Goal: Task Accomplishment & Management: Use online tool/utility

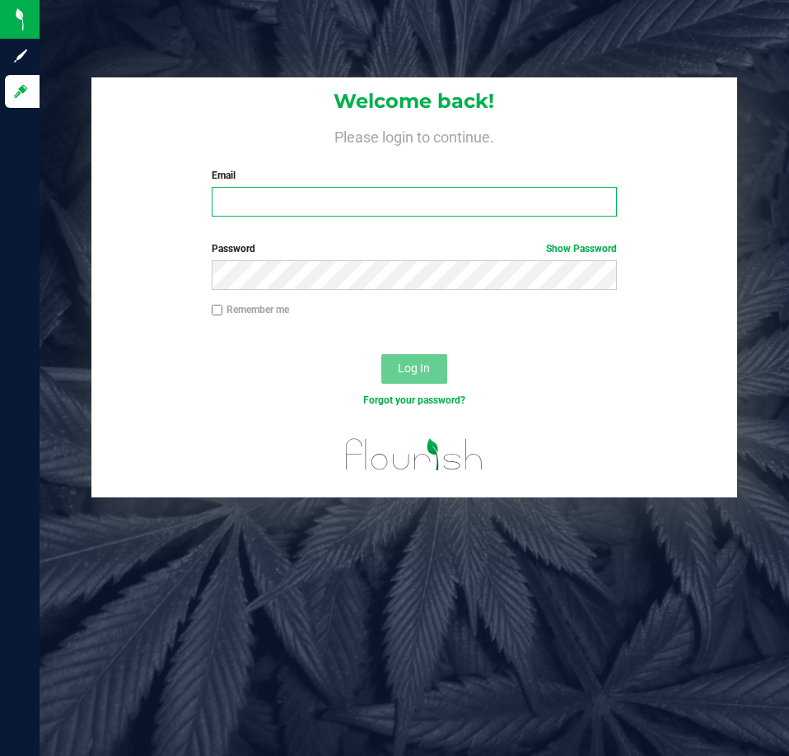
click at [349, 195] on input "Email" at bounding box center [414, 202] width 405 height 30
type input "[EMAIL_ADDRESS][DOMAIN_NAME]"
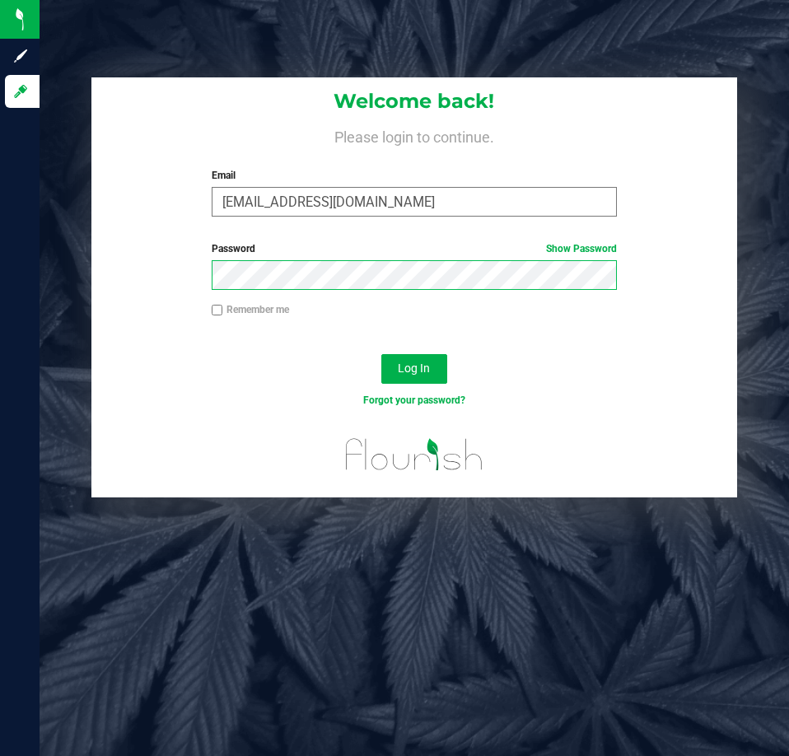
click at [381, 354] on button "Log In" at bounding box center [414, 369] width 66 height 30
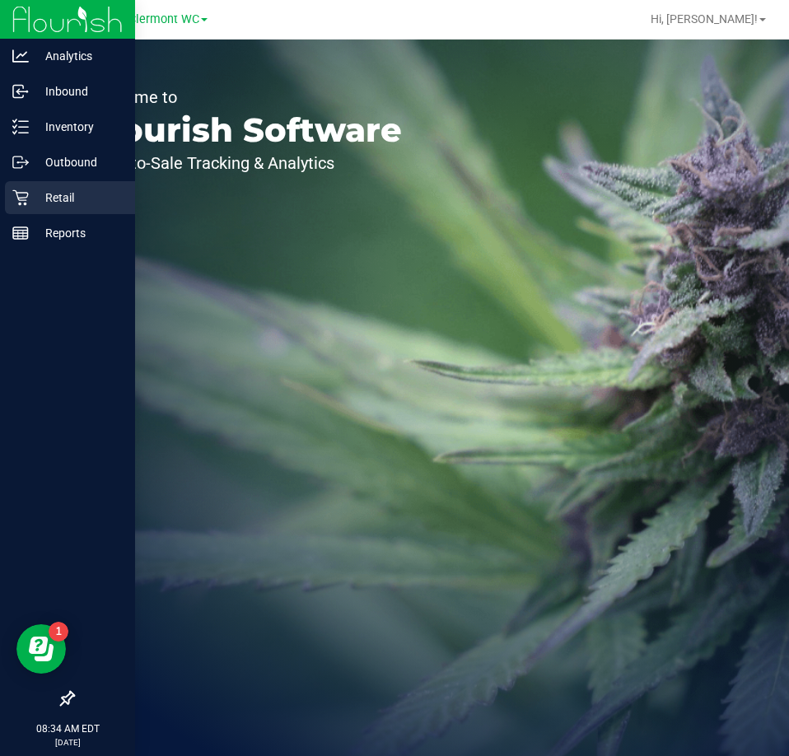
click at [34, 199] on p "Retail" at bounding box center [78, 198] width 99 height 20
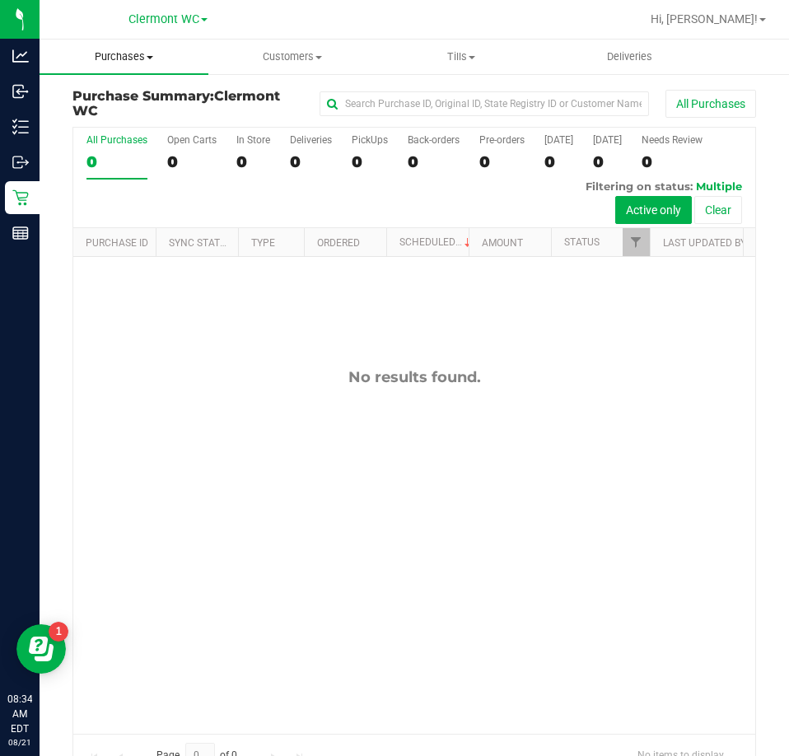
click at [133, 59] on span "Purchases" at bounding box center [124, 56] width 169 height 15
click at [99, 118] on span "Fulfillment" at bounding box center [91, 119] width 102 height 14
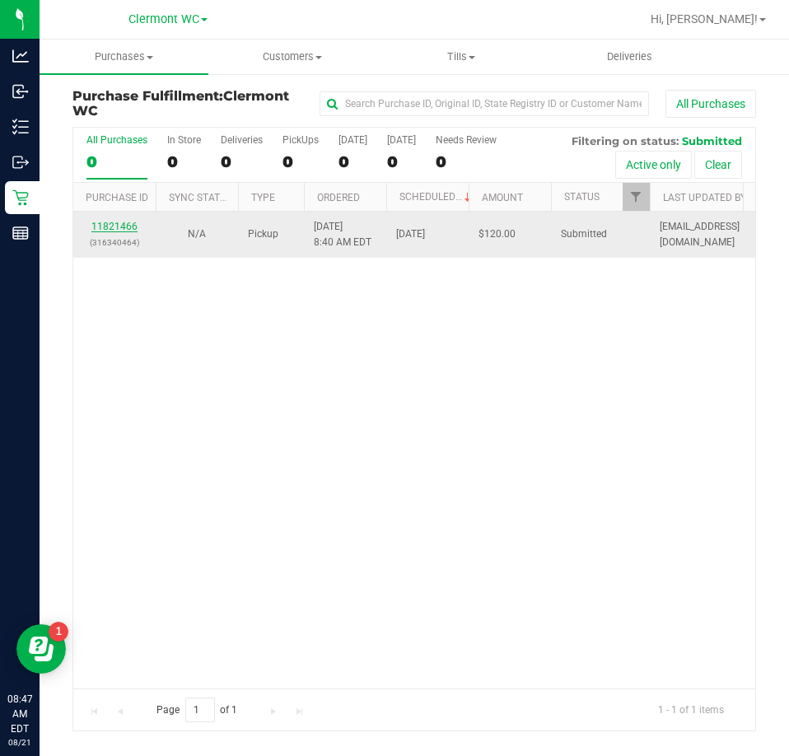
click at [122, 227] on link "11821466" at bounding box center [114, 227] width 46 height 12
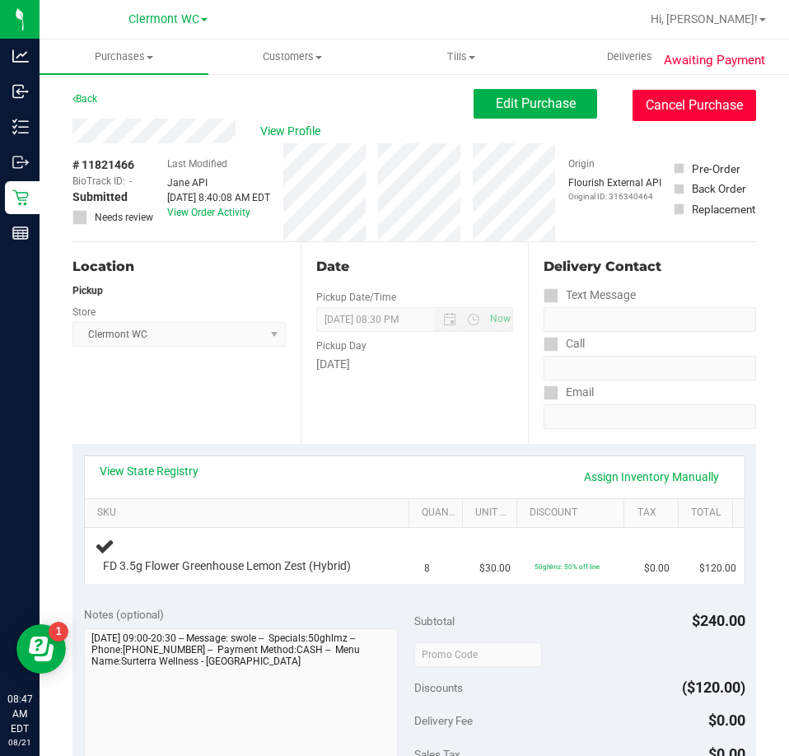
click at [677, 105] on button "Cancel Purchase" at bounding box center [695, 105] width 124 height 31
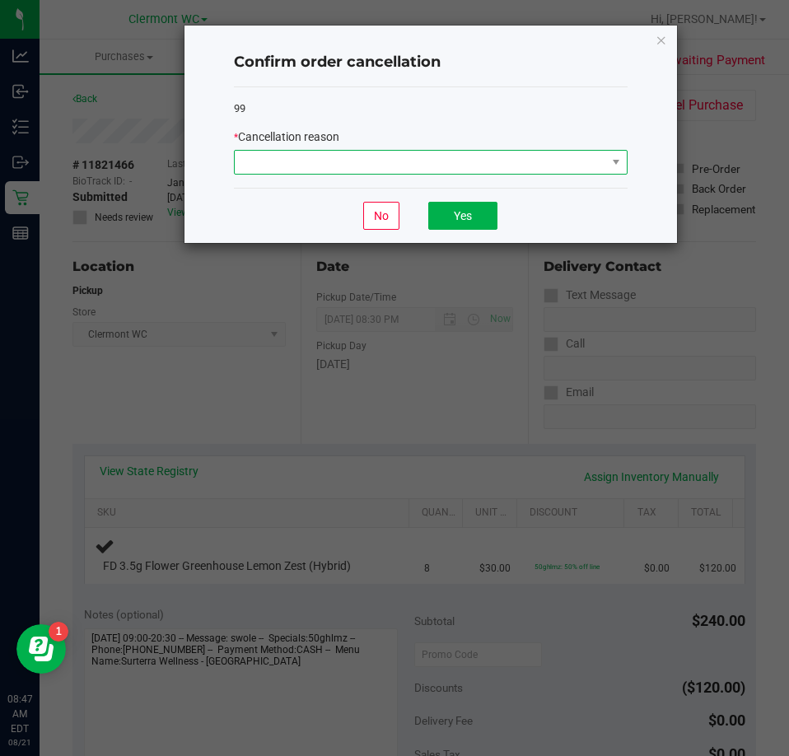
click at [465, 169] on span at bounding box center [421, 162] width 372 height 23
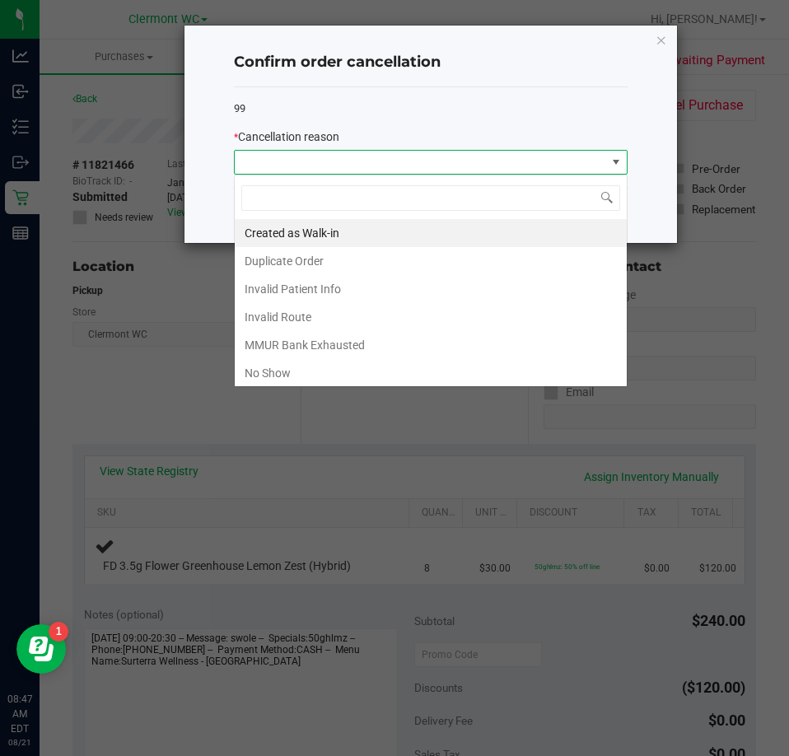
scroll to position [25, 394]
click at [293, 376] on li "No Show" at bounding box center [431, 373] width 392 height 28
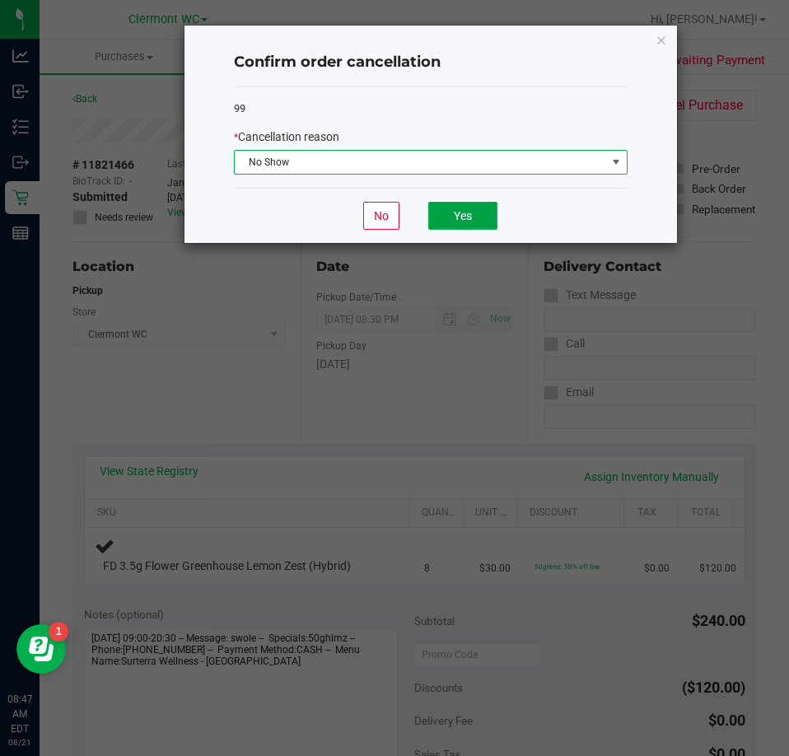
click at [481, 218] on button "Yes" at bounding box center [462, 216] width 69 height 28
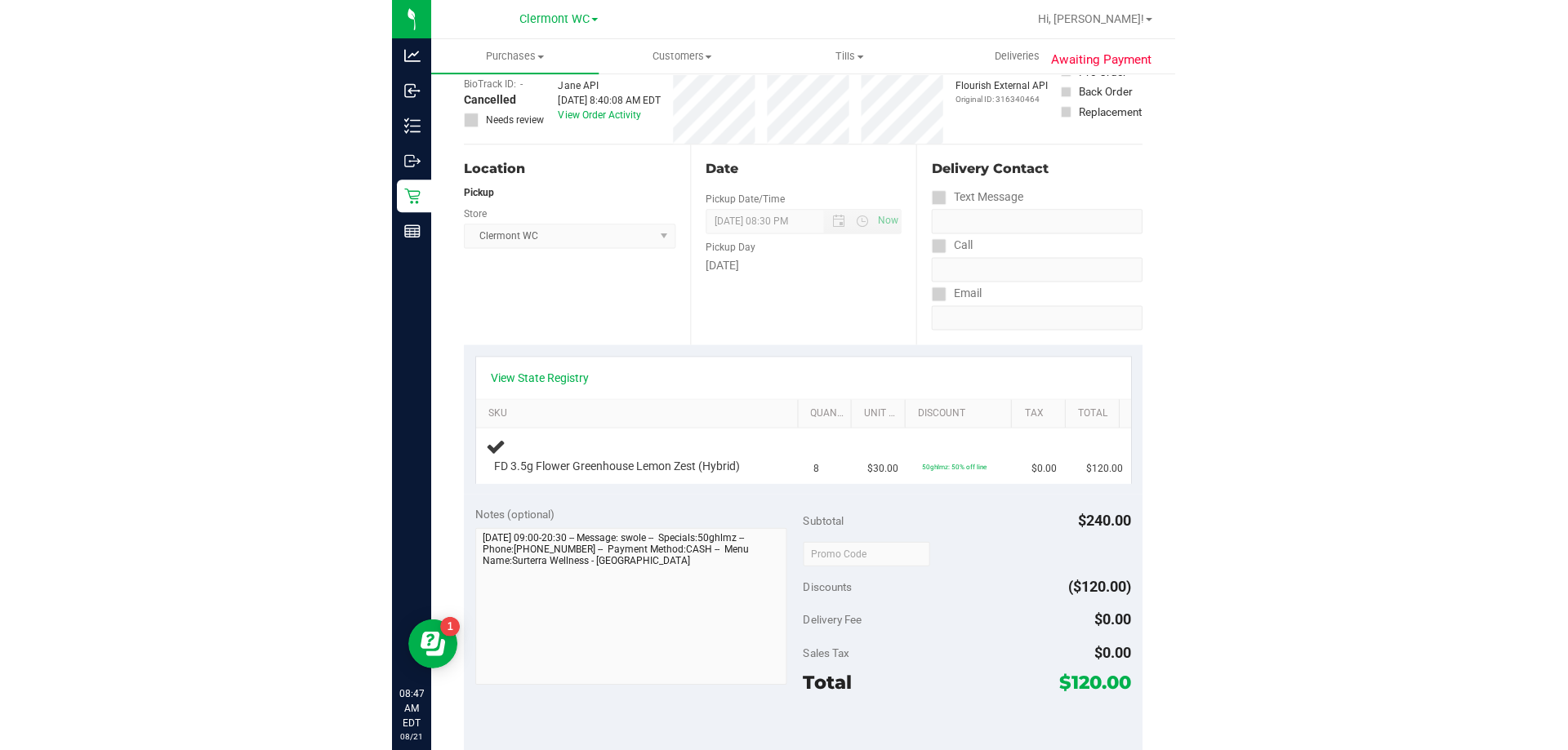
scroll to position [0, 0]
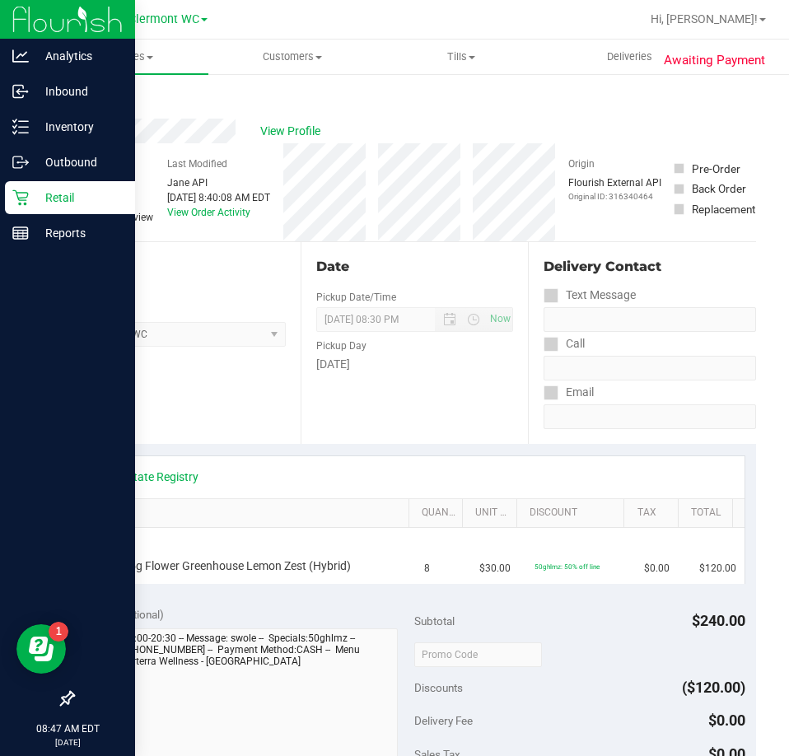
click at [23, 203] on icon at bounding box center [20, 197] width 16 height 16
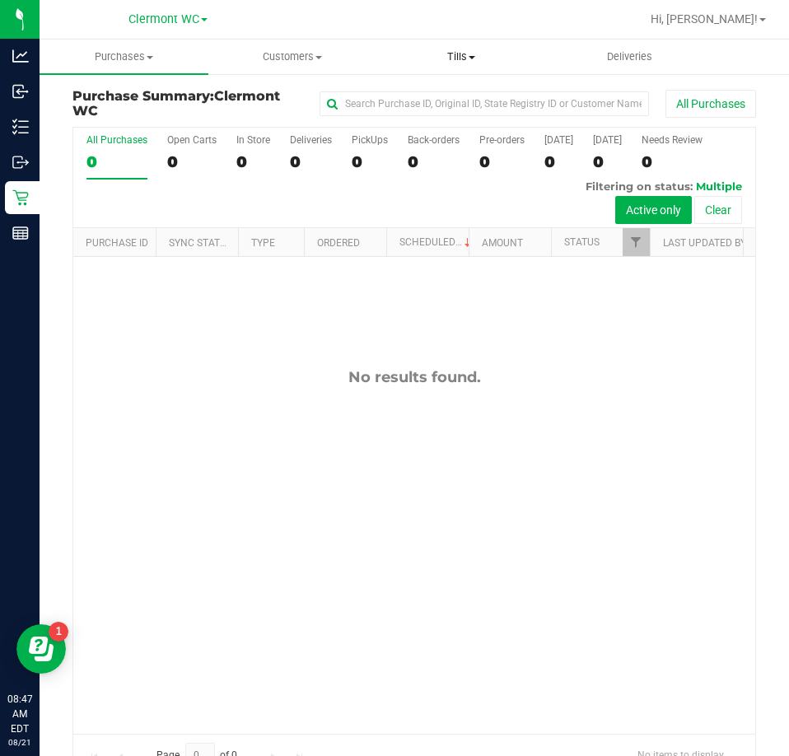
click at [458, 40] on uib-tab-heading "Tills Manage tills Reconcile e-payments" at bounding box center [461, 56] width 167 height 33
click at [444, 94] on span "Manage tills" at bounding box center [432, 99] width 111 height 14
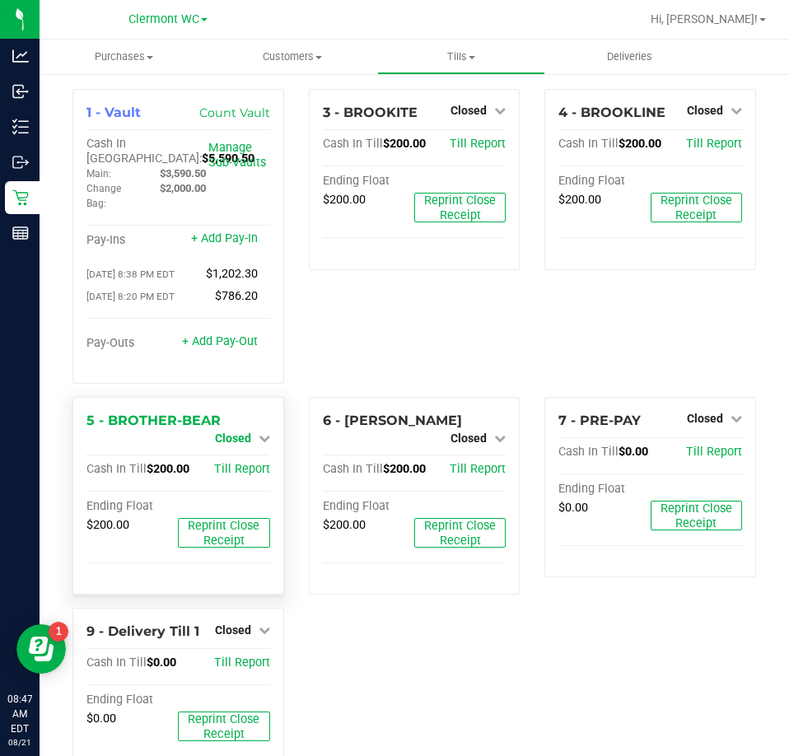
click at [246, 437] on span "Closed" at bounding box center [233, 438] width 36 height 13
click at [245, 459] on link "Open Till" at bounding box center [233, 452] width 44 height 13
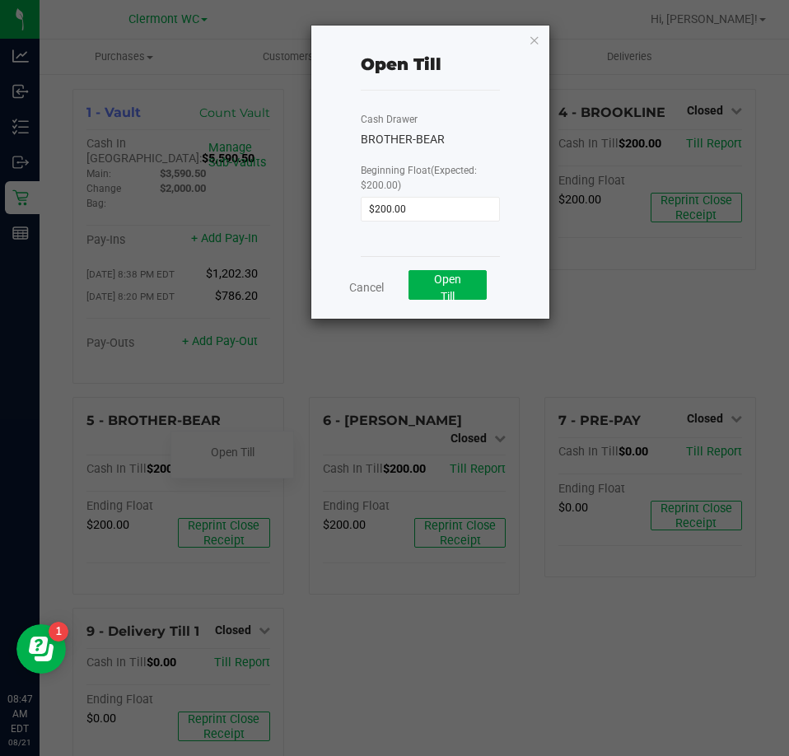
click at [465, 302] on div "Open Till" at bounding box center [448, 287] width 78 height 35
click at [465, 296] on button "Open Till" at bounding box center [448, 285] width 78 height 30
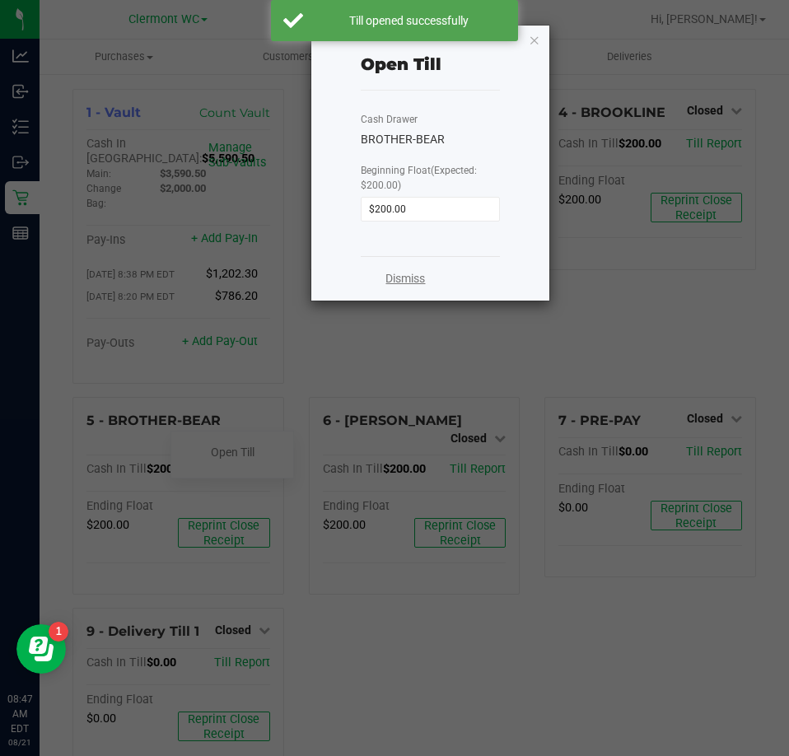
click at [417, 283] on link "Dismiss" at bounding box center [406, 278] width 40 height 17
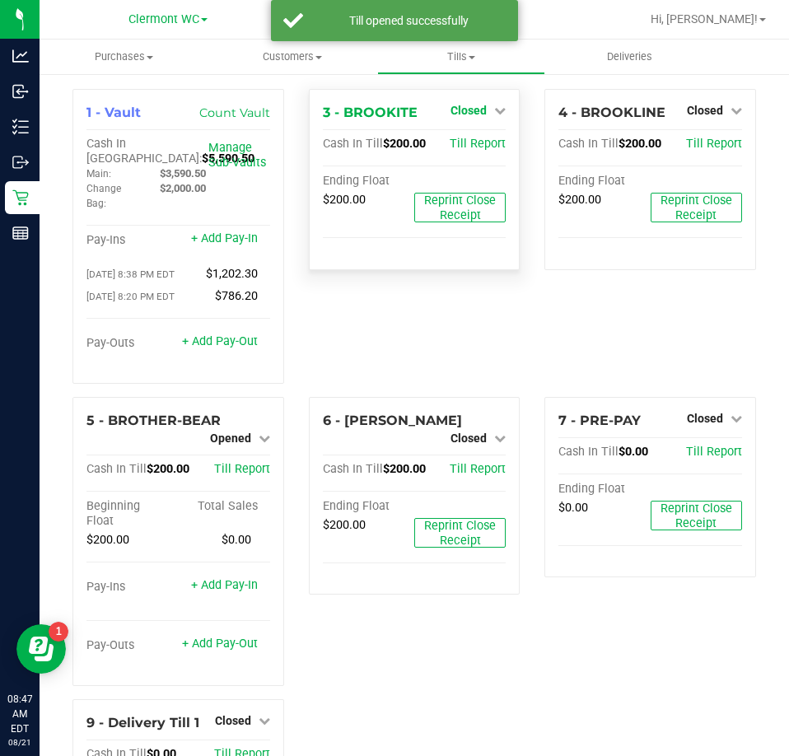
click at [484, 108] on link "Closed" at bounding box center [478, 110] width 55 height 13
click at [468, 146] on link "Open Till" at bounding box center [468, 144] width 44 height 13
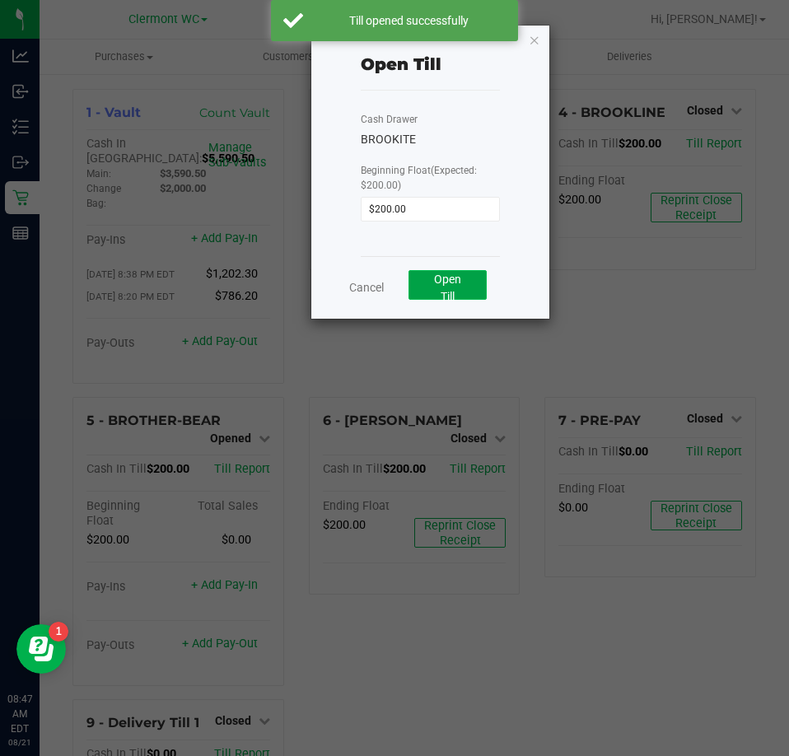
click at [441, 284] on span "Open Till" at bounding box center [447, 288] width 27 height 30
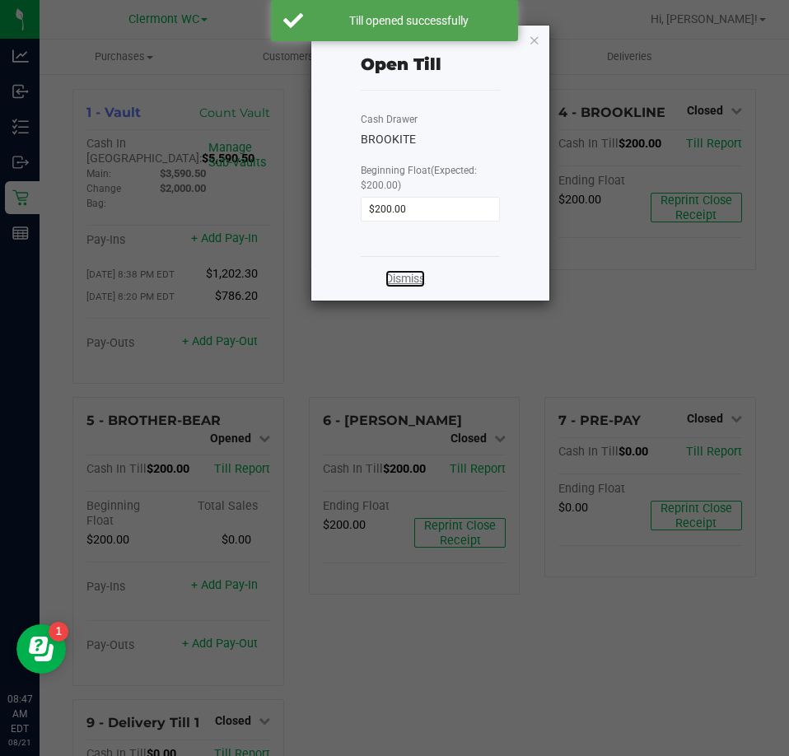
click at [397, 280] on link "Dismiss" at bounding box center [406, 278] width 40 height 17
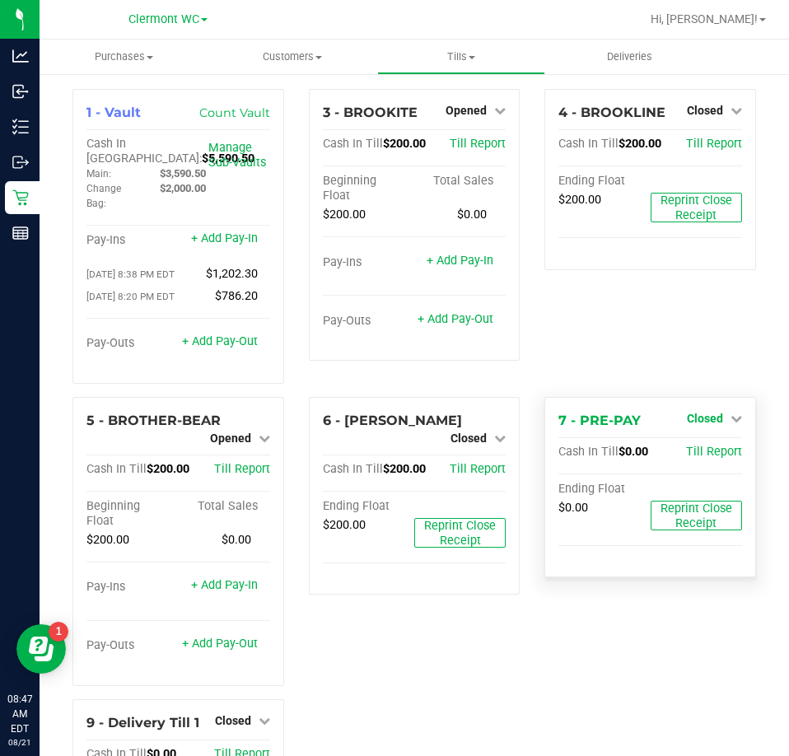
click at [687, 419] on span "Closed" at bounding box center [705, 418] width 36 height 13
click at [686, 457] on link "Open Till" at bounding box center [705, 452] width 44 height 13
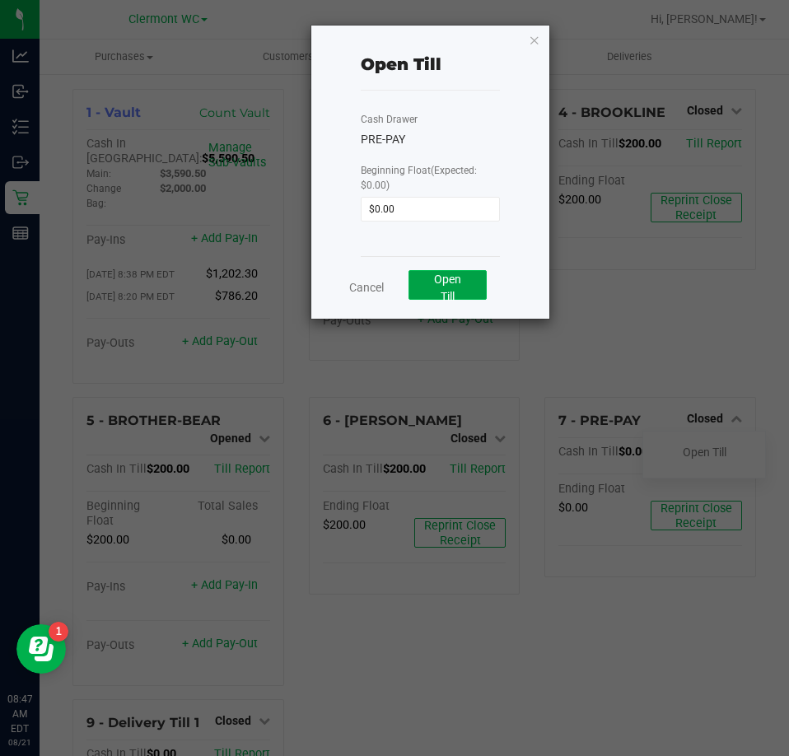
click at [465, 291] on button "Open Till" at bounding box center [448, 285] width 78 height 30
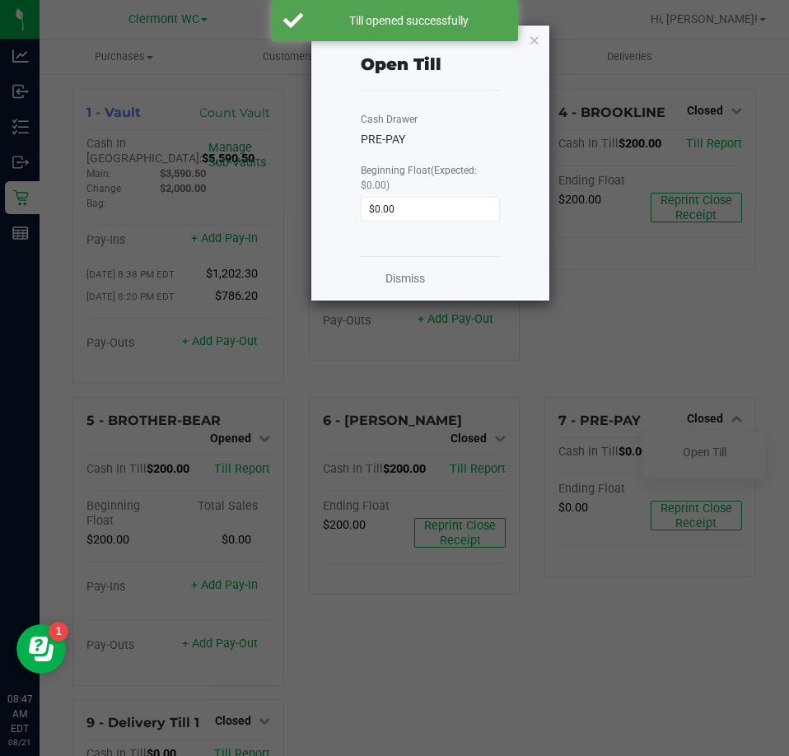
click at [423, 288] on div "Dismiss" at bounding box center [431, 278] width 140 height 44
click at [416, 283] on link "Dismiss" at bounding box center [406, 278] width 40 height 17
